Goal: Information Seeking & Learning: Learn about a topic

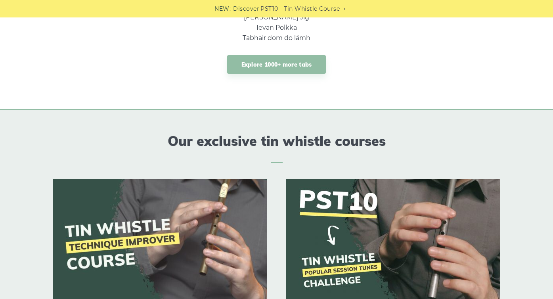
scroll to position [760, 0]
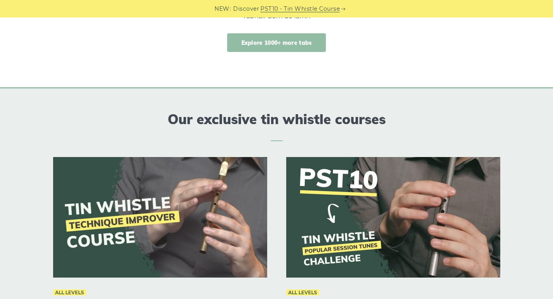
click at [255, 45] on link "Explore 1000+ more tabs" at bounding box center [276, 42] width 99 height 19
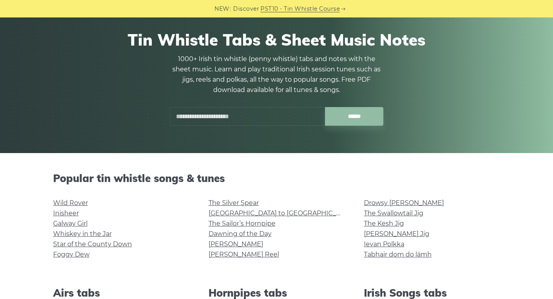
scroll to position [65, 0]
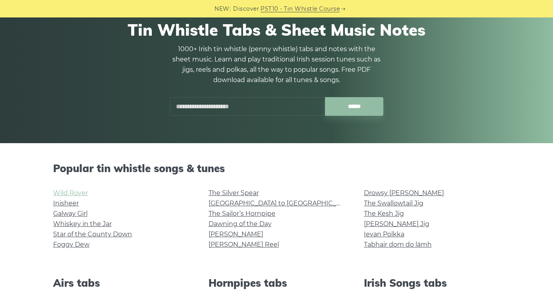
click at [71, 194] on link "Wild Rover" at bounding box center [70, 193] width 35 height 8
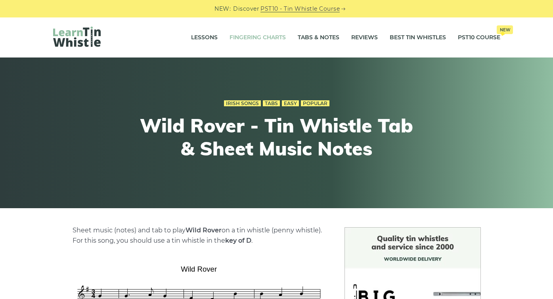
click at [246, 38] on link "Fingering Charts" at bounding box center [258, 38] width 56 height 20
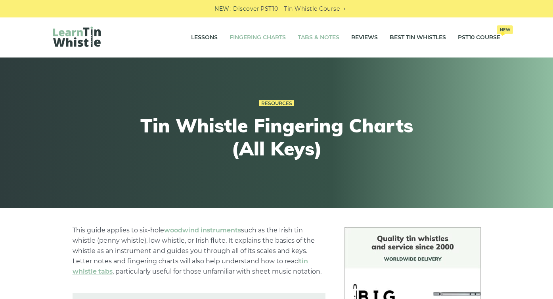
click at [317, 34] on link "Tabs & Notes" at bounding box center [319, 38] width 42 height 20
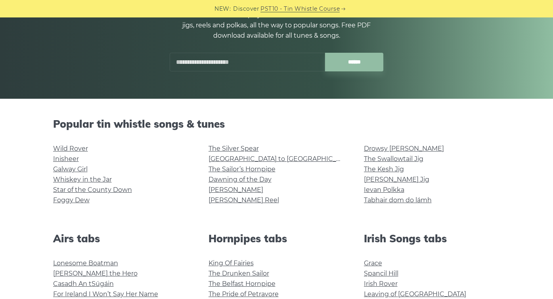
scroll to position [111, 0]
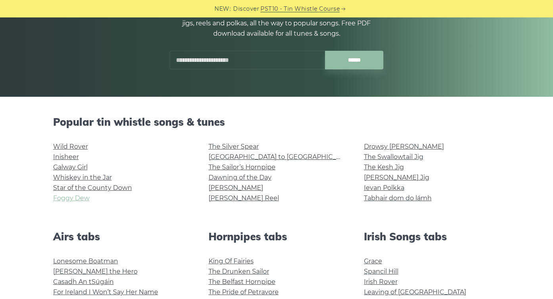
click at [73, 199] on link "Foggy Dew" at bounding box center [71, 198] width 36 height 8
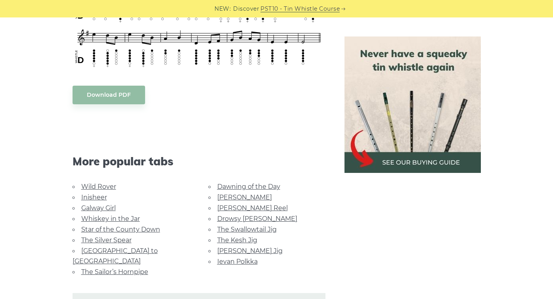
scroll to position [398, 0]
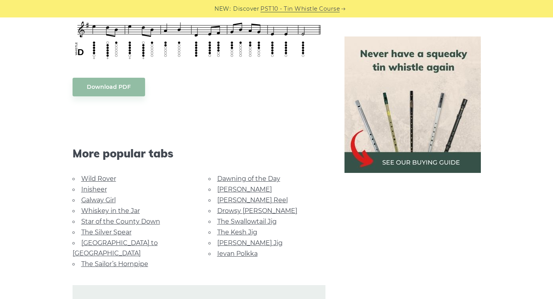
click at [146, 222] on link "Star of the County Down" at bounding box center [120, 222] width 79 height 8
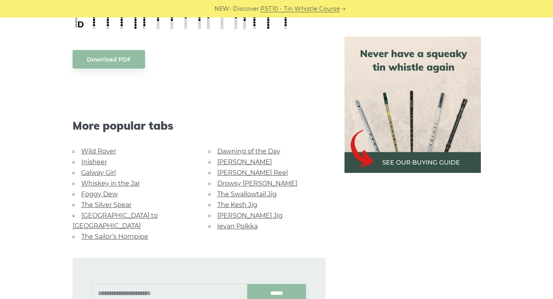
scroll to position [425, 0]
click at [110, 191] on link "Foggy Dew" at bounding box center [99, 194] width 36 height 8
click at [104, 193] on link "Foggy Dew" at bounding box center [99, 194] width 36 height 8
